Goal: Navigation & Orientation: Find specific page/section

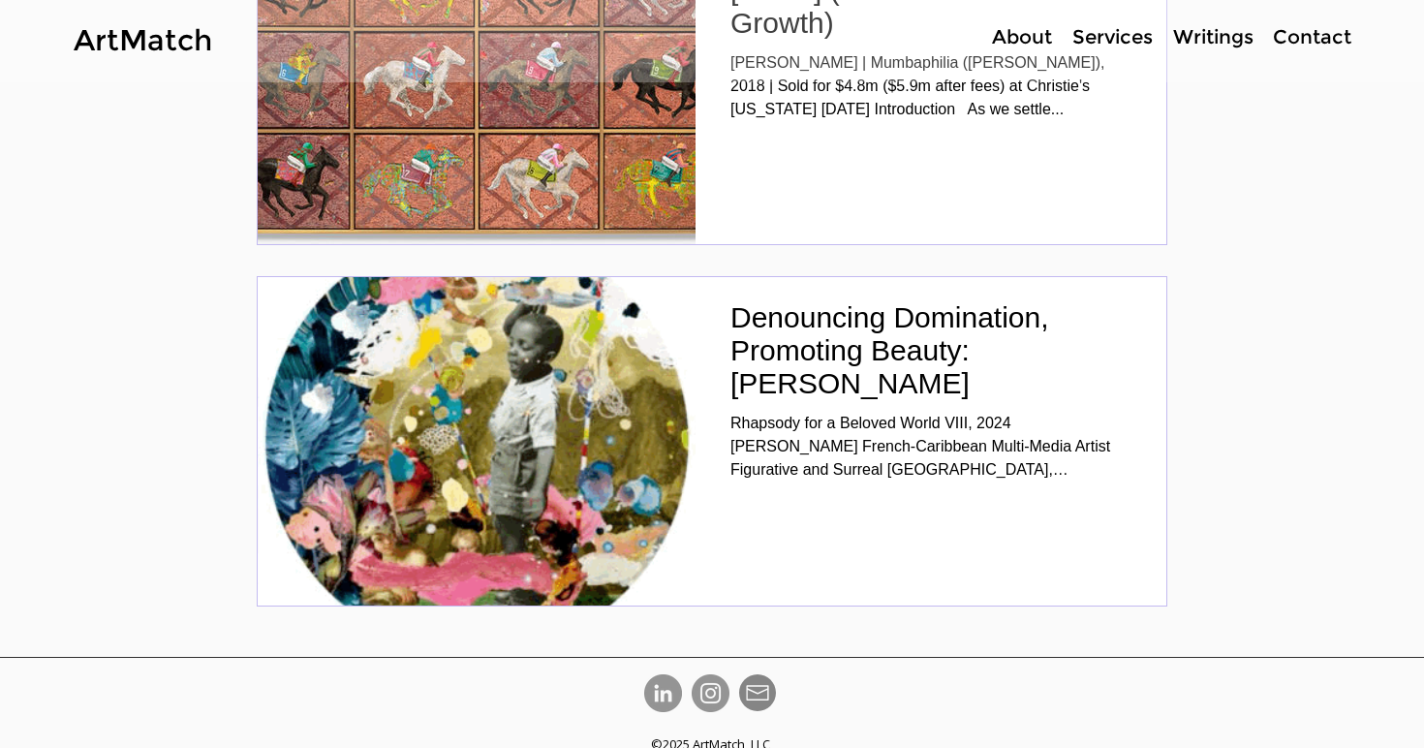
scroll to position [6567, 0]
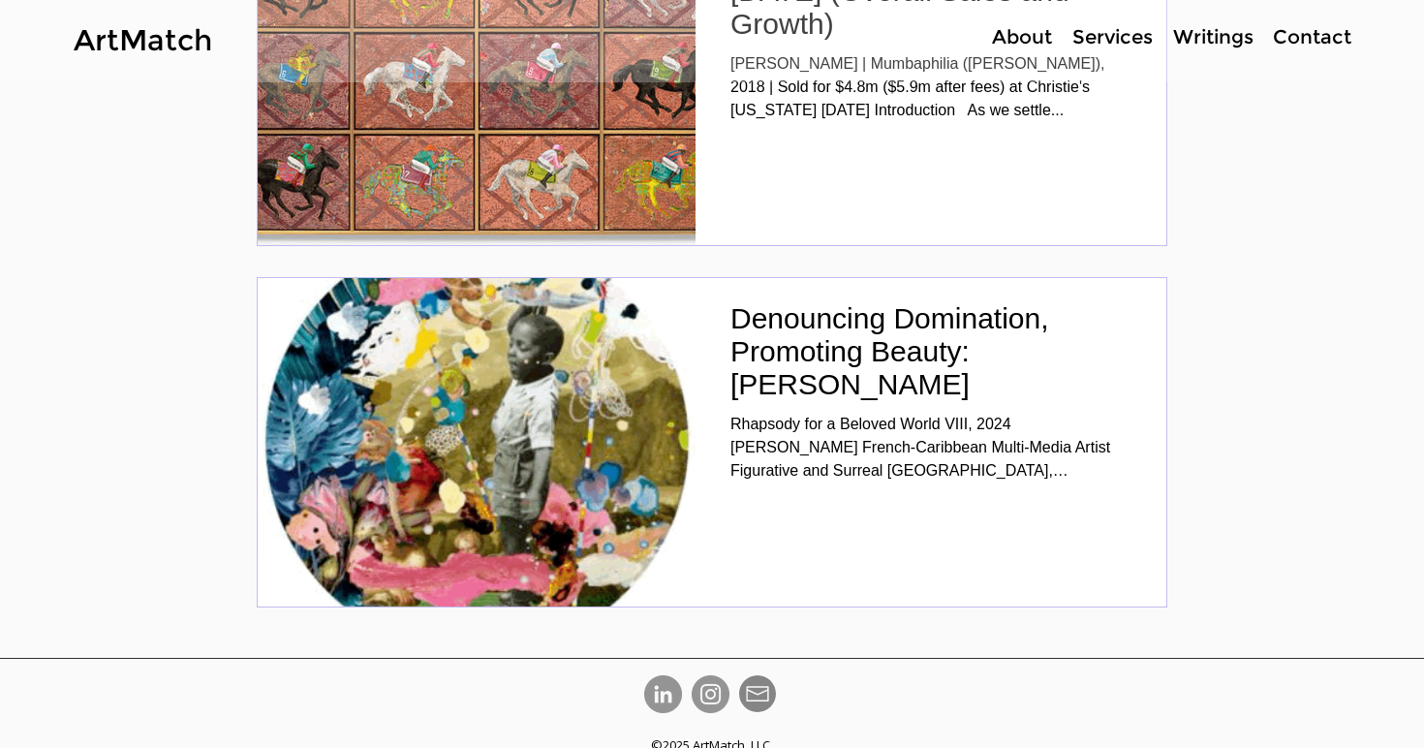
click at [1207, 34] on p "Writings" at bounding box center [1214, 37] width 100 height 28
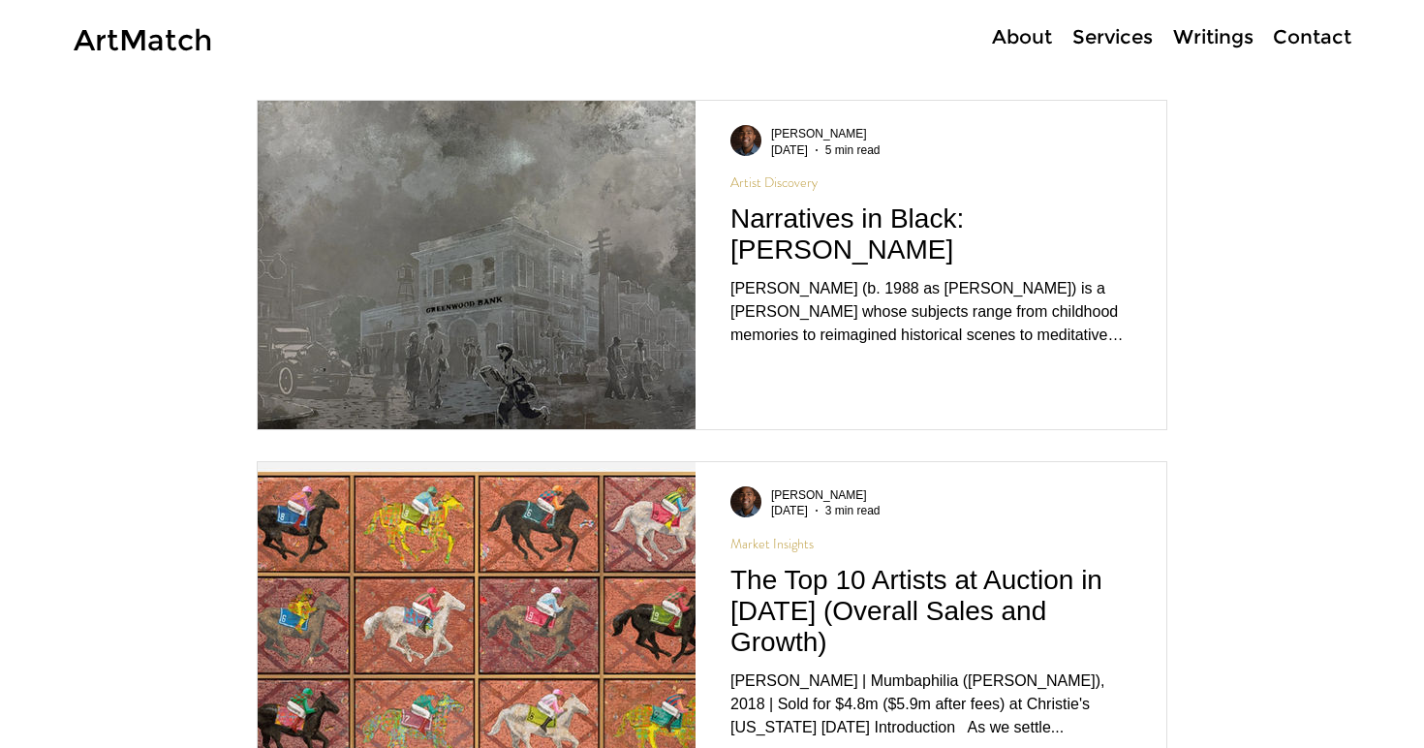
click at [1124, 40] on p "Services" at bounding box center [1113, 37] width 100 height 28
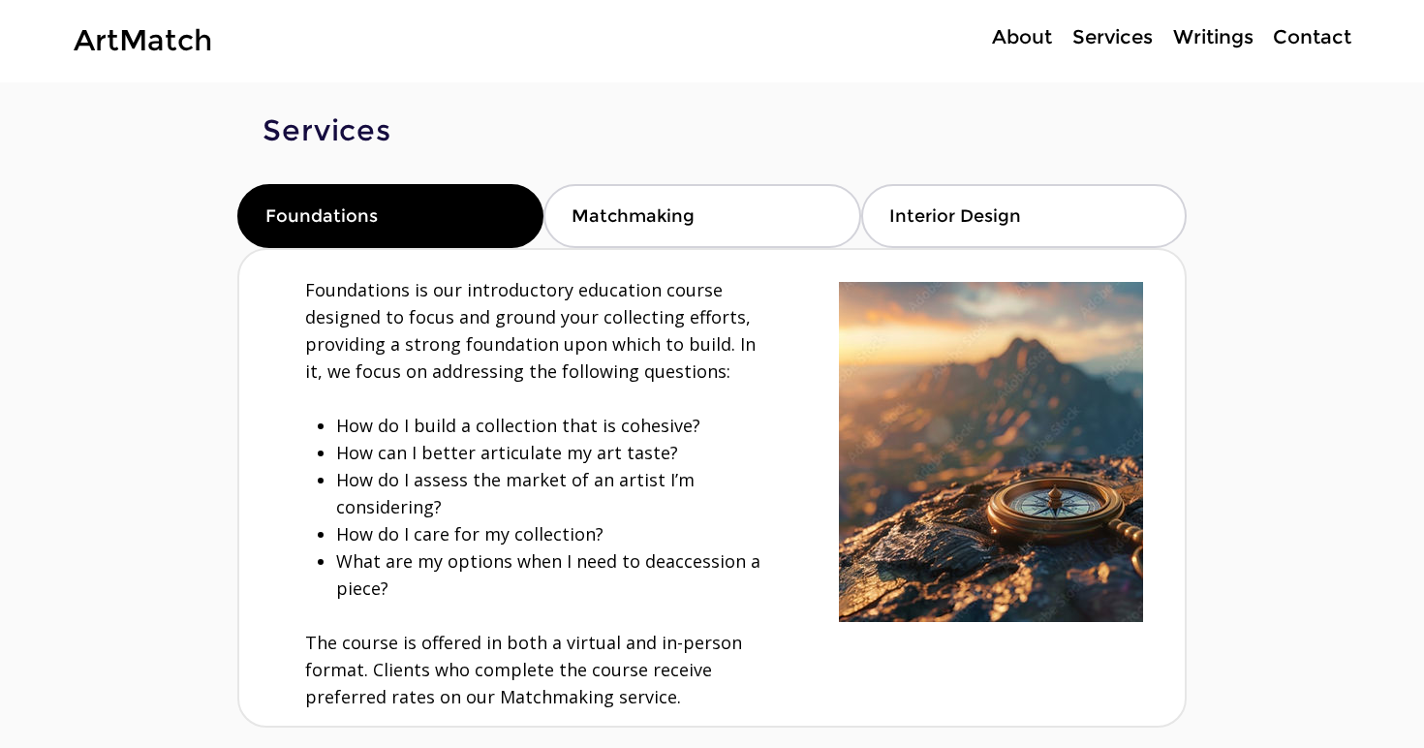
click at [594, 7] on div at bounding box center [834, 41] width 1064 height 82
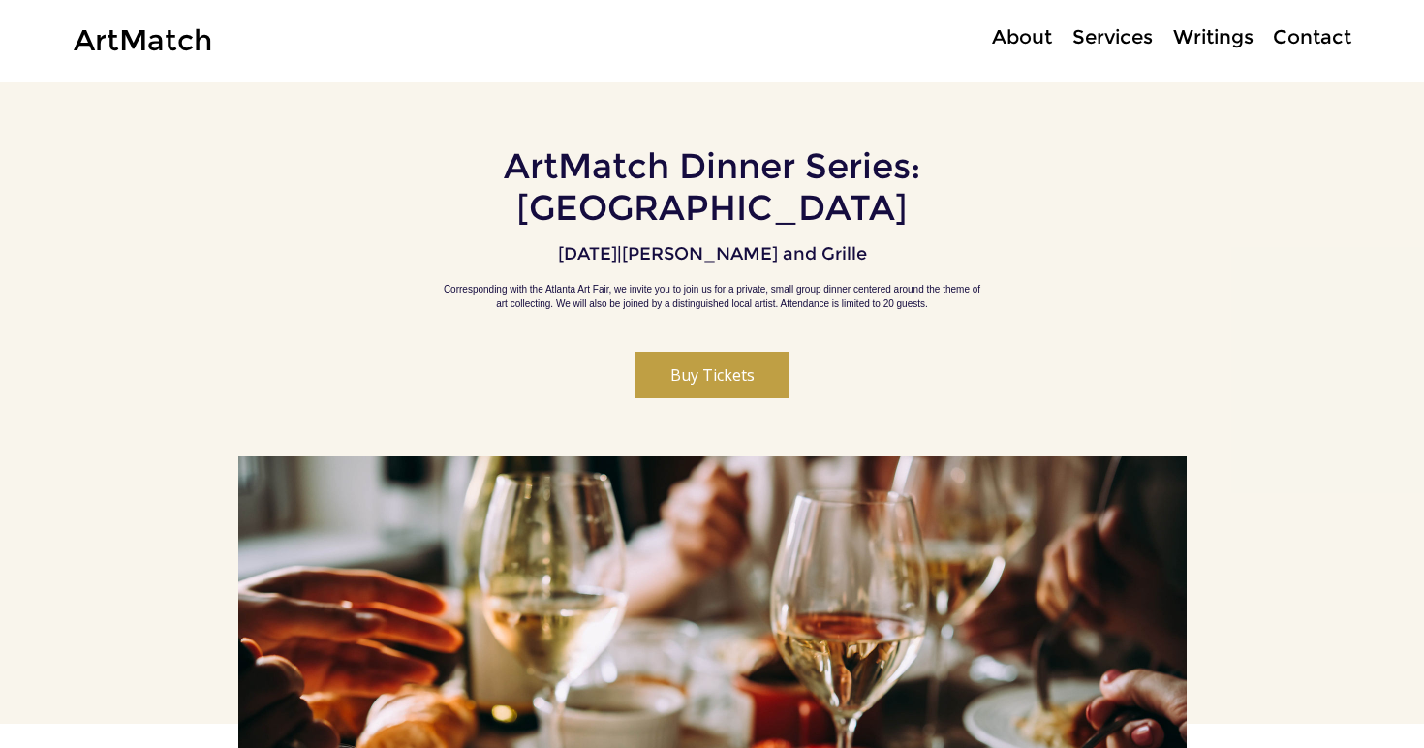
click at [657, 105] on div "ArtMatch Dinner Series: Atlanta Fri, Sep 26 | Marcus Bar and Grille Correspondi…" at bounding box center [712, 269] width 948 height 374
